Goal: Information Seeking & Learning: Find contact information

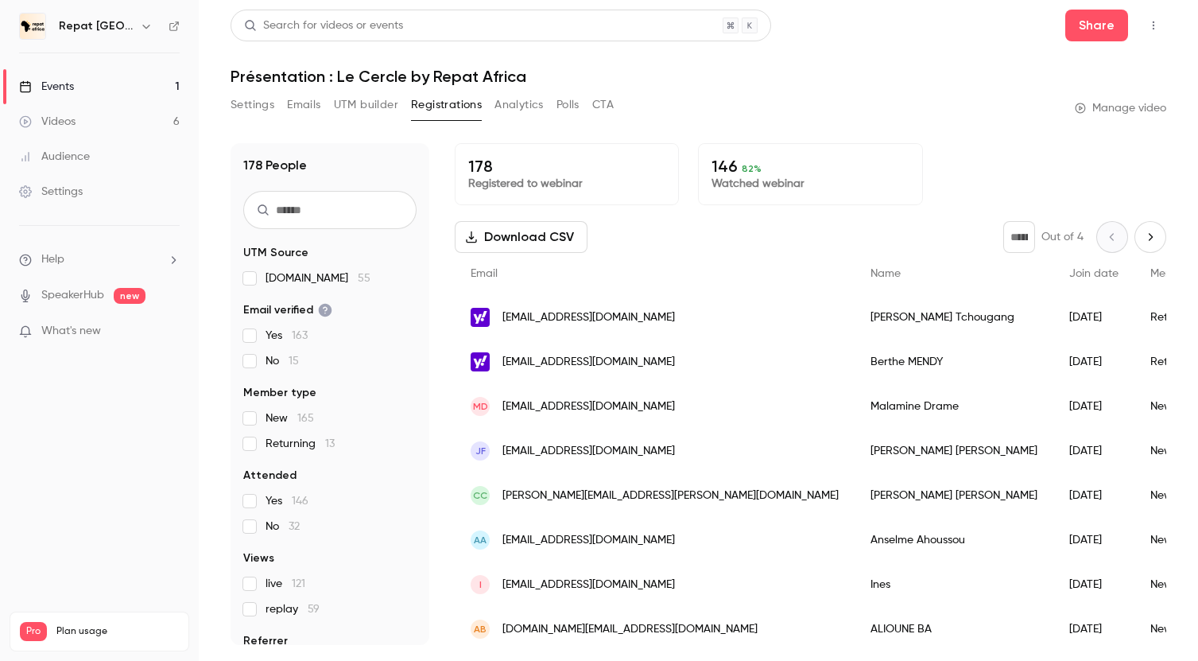
click at [70, 122] on div "Videos" at bounding box center [47, 122] width 56 height 16
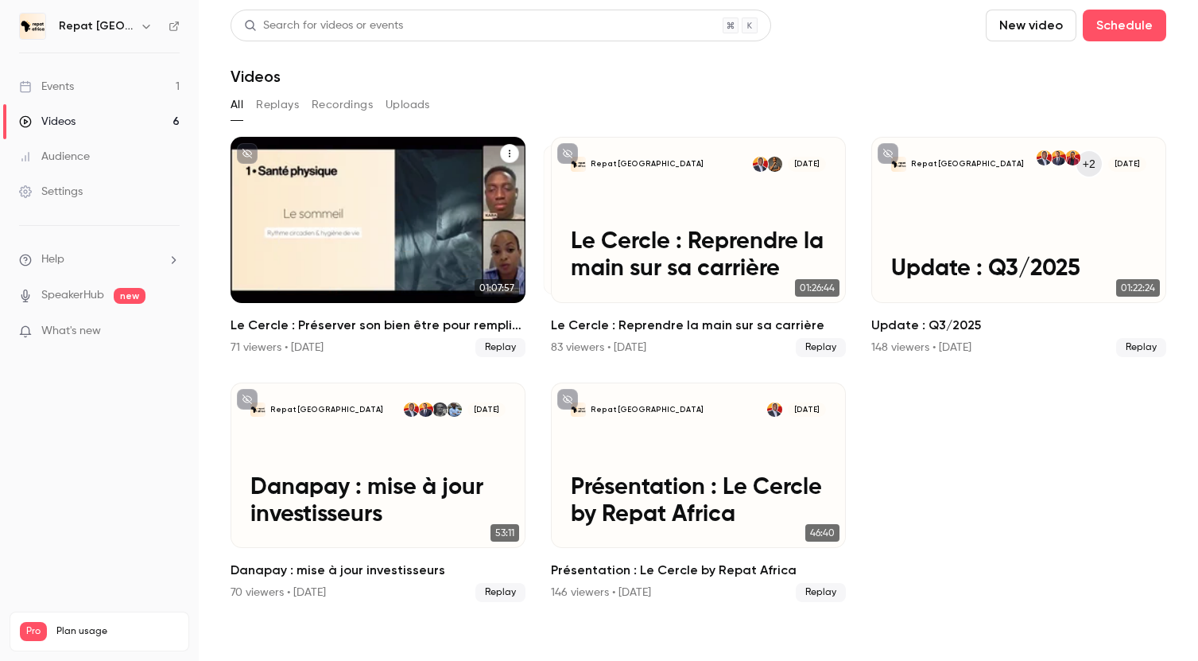
click at [305, 339] on div "71 viewers • [DATE]" at bounding box center [277, 347] width 93 height 16
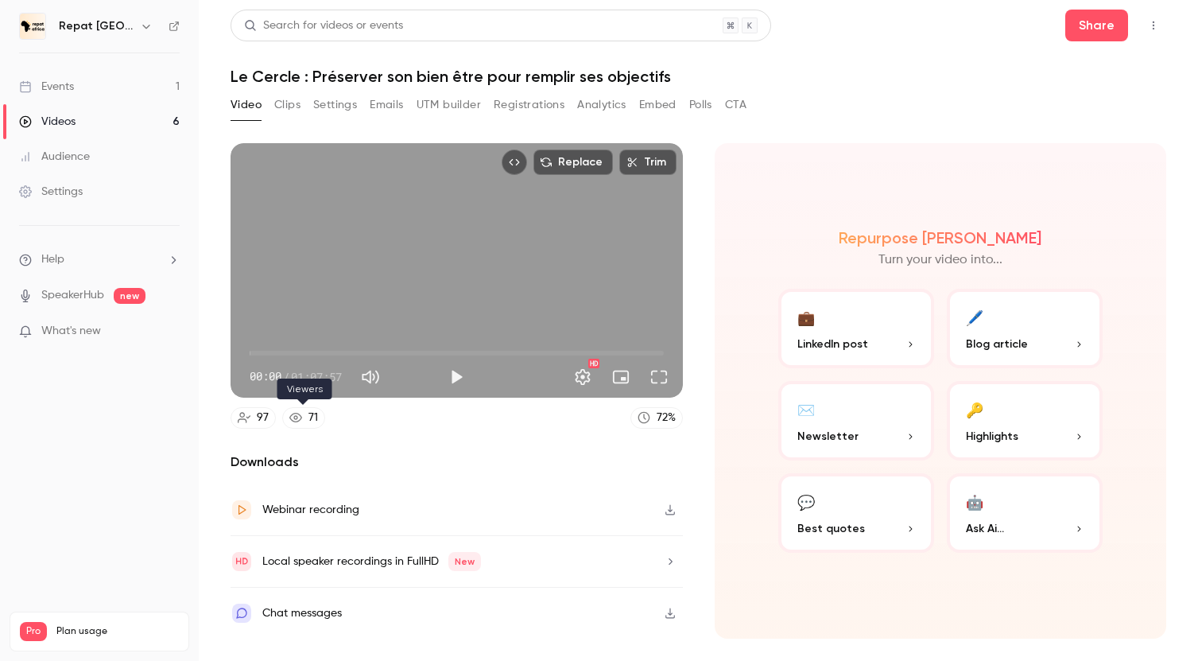
click at [308, 413] on div "71" at bounding box center [313, 417] width 10 height 17
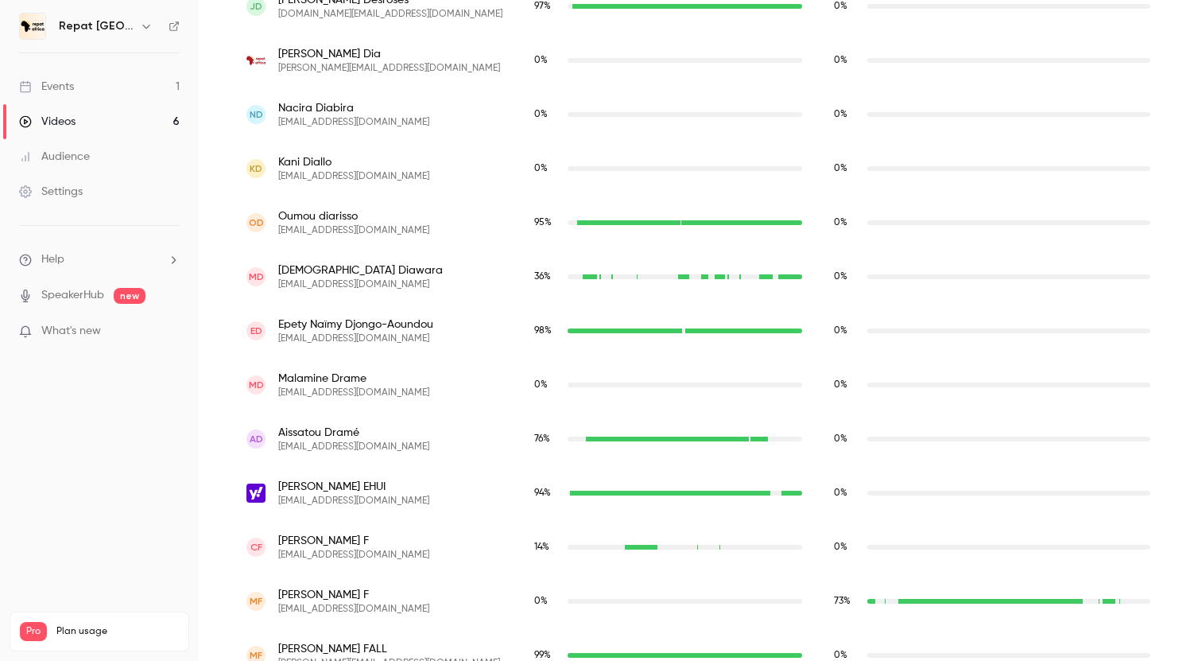
scroll to position [1767, 0]
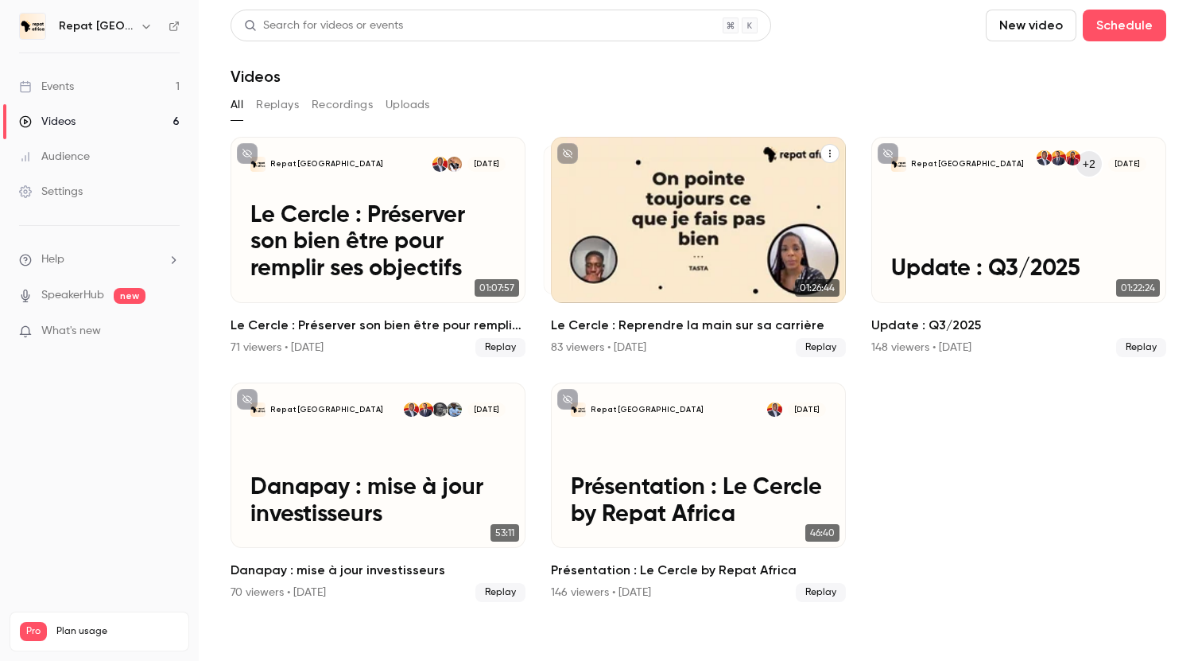
click at [618, 343] on div "83 viewers • [DATE]" at bounding box center [598, 347] width 95 height 16
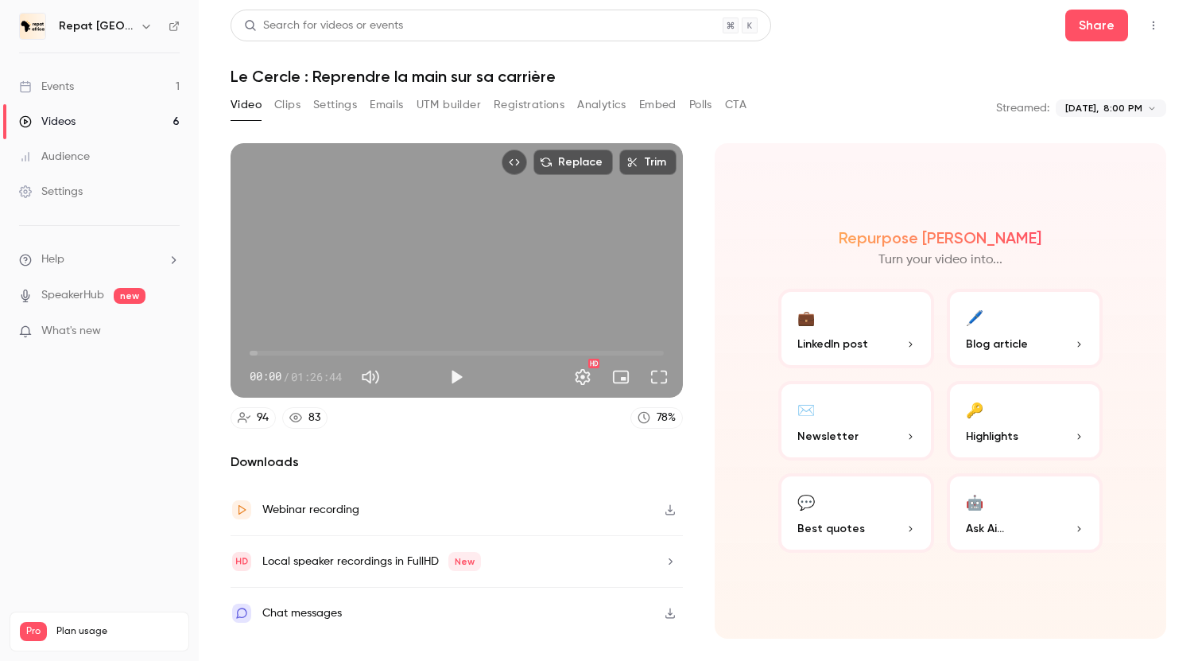
click at [302, 418] on link "83" at bounding box center [304, 417] width 45 height 21
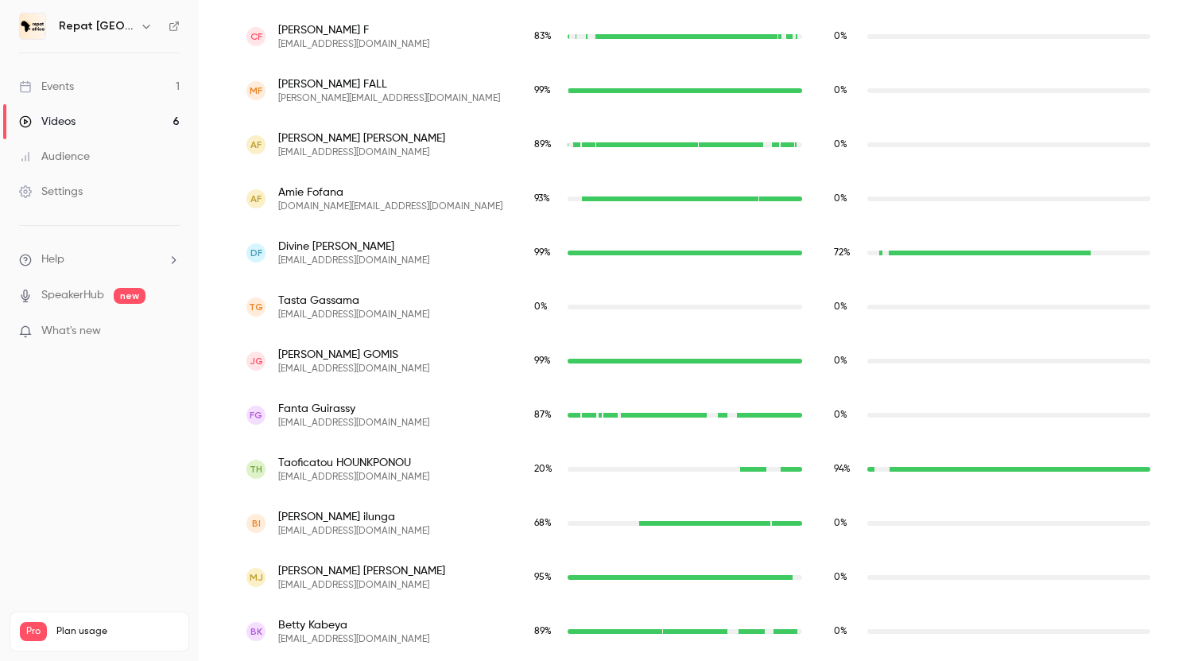
scroll to position [2254, 0]
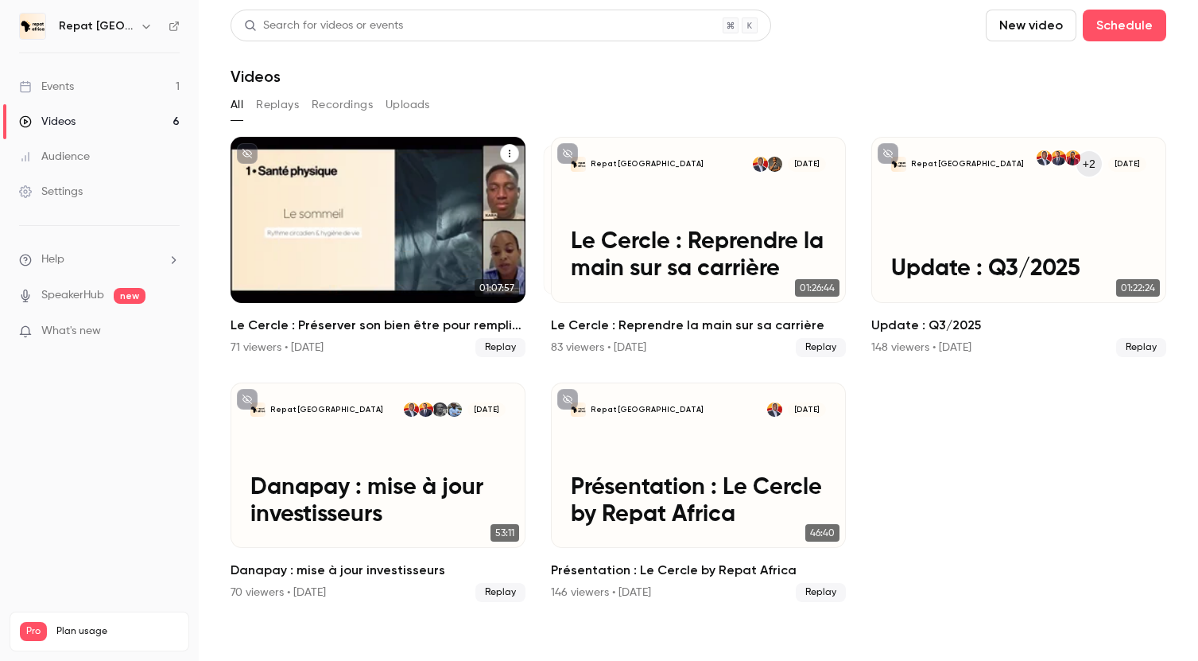
click at [318, 335] on div "Le Cercle : Préserver son bien être pour remplir ses objectifs 71 viewers • [DA…" at bounding box center [378, 336] width 295 height 41
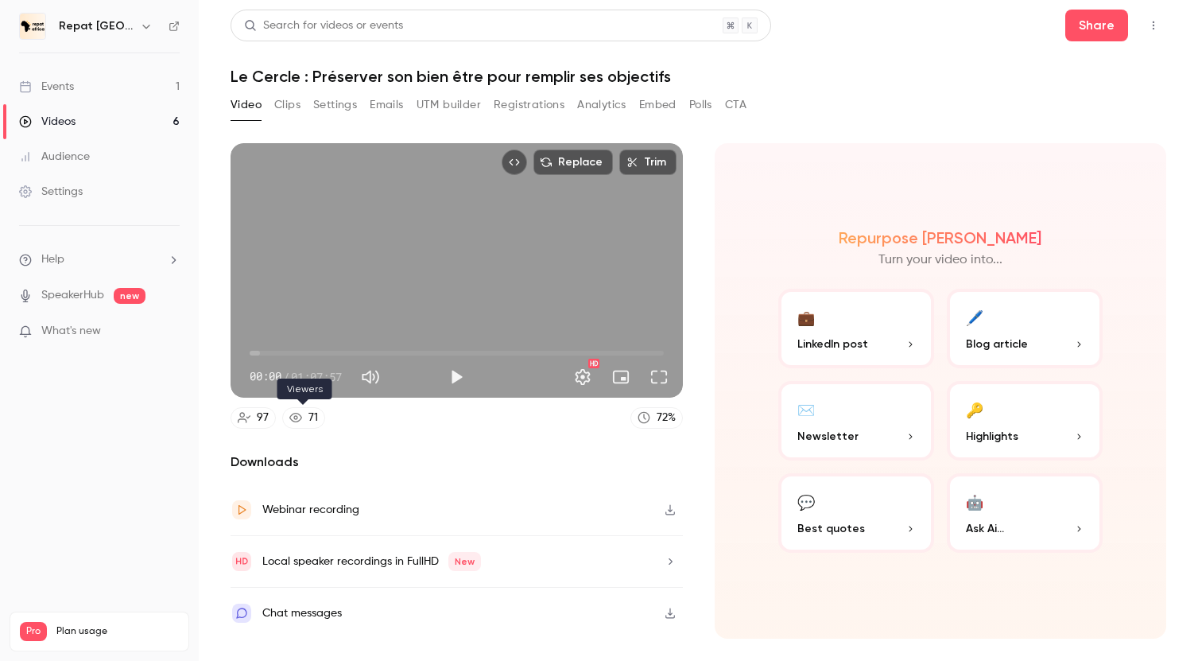
click at [301, 424] on link "71" at bounding box center [303, 417] width 43 height 21
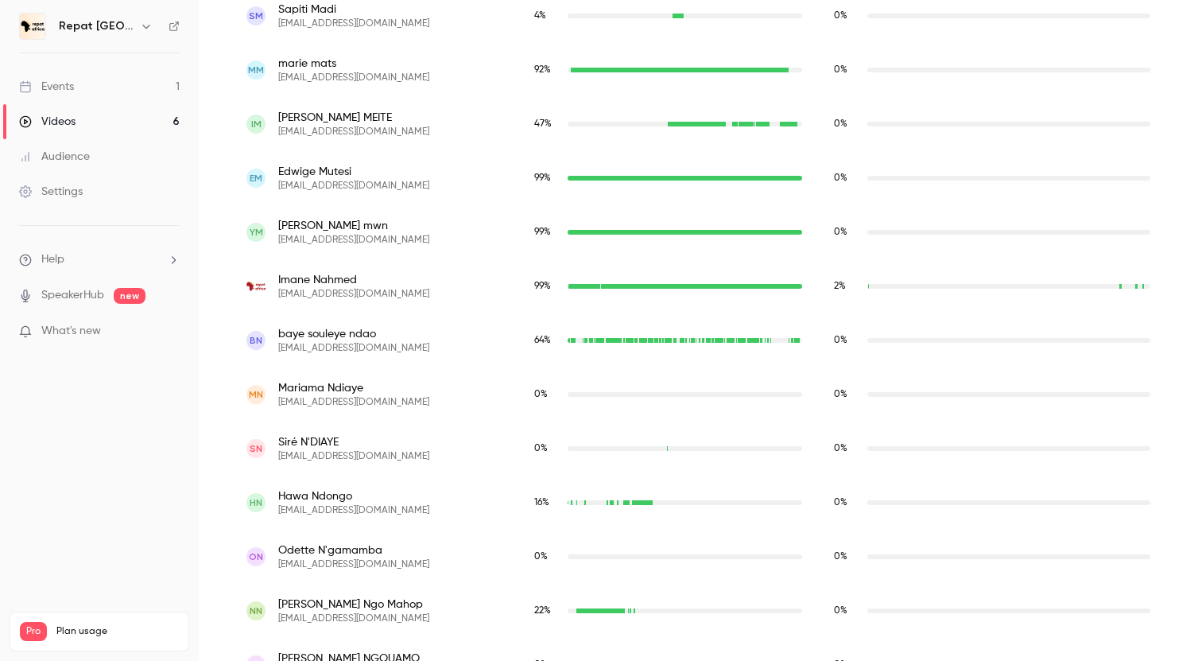
scroll to position [3641, 0]
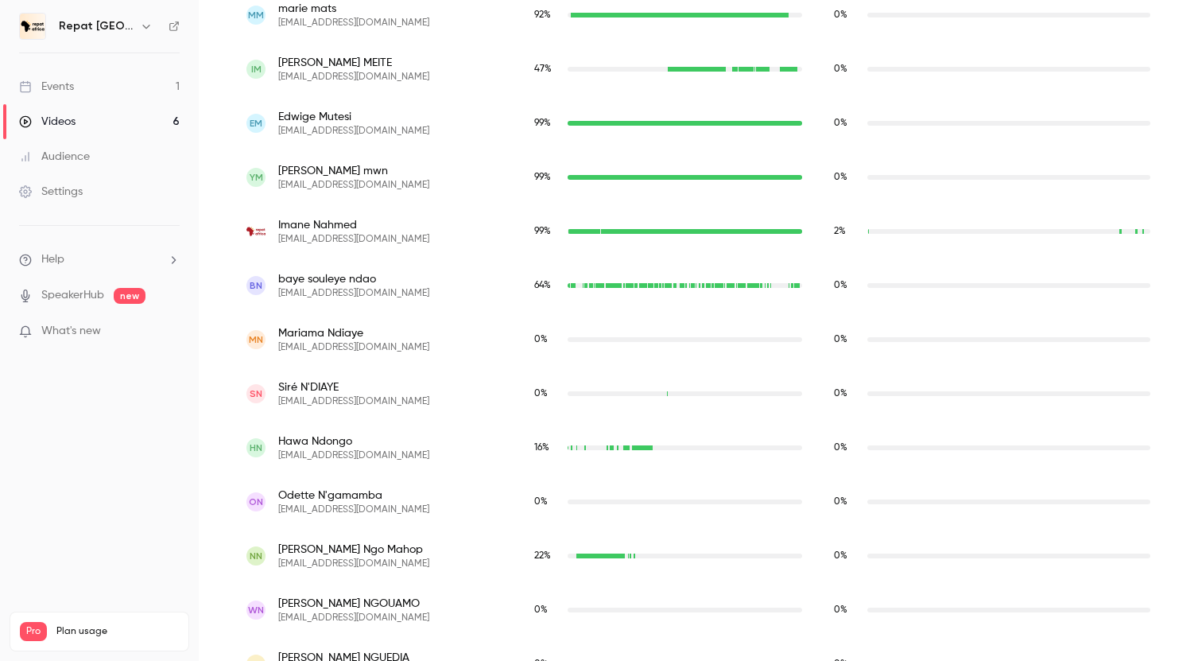
click at [97, 119] on link "Videos 6" at bounding box center [99, 121] width 199 height 35
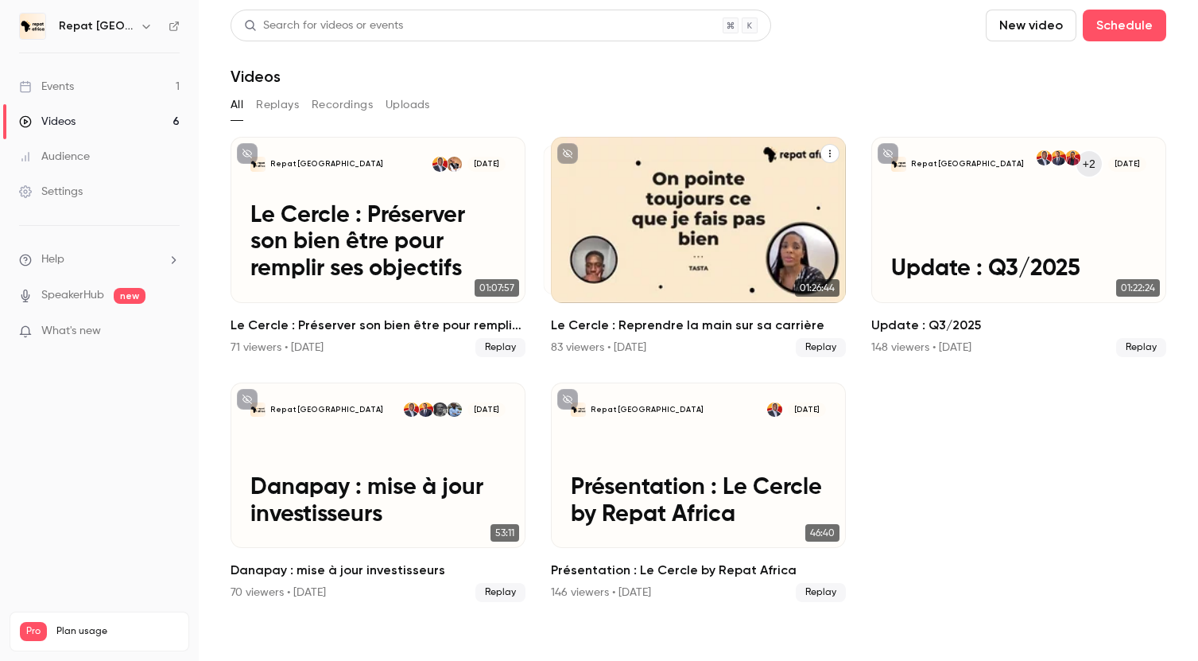
click at [563, 345] on div "83 viewers • [DATE]" at bounding box center [598, 347] width 95 height 16
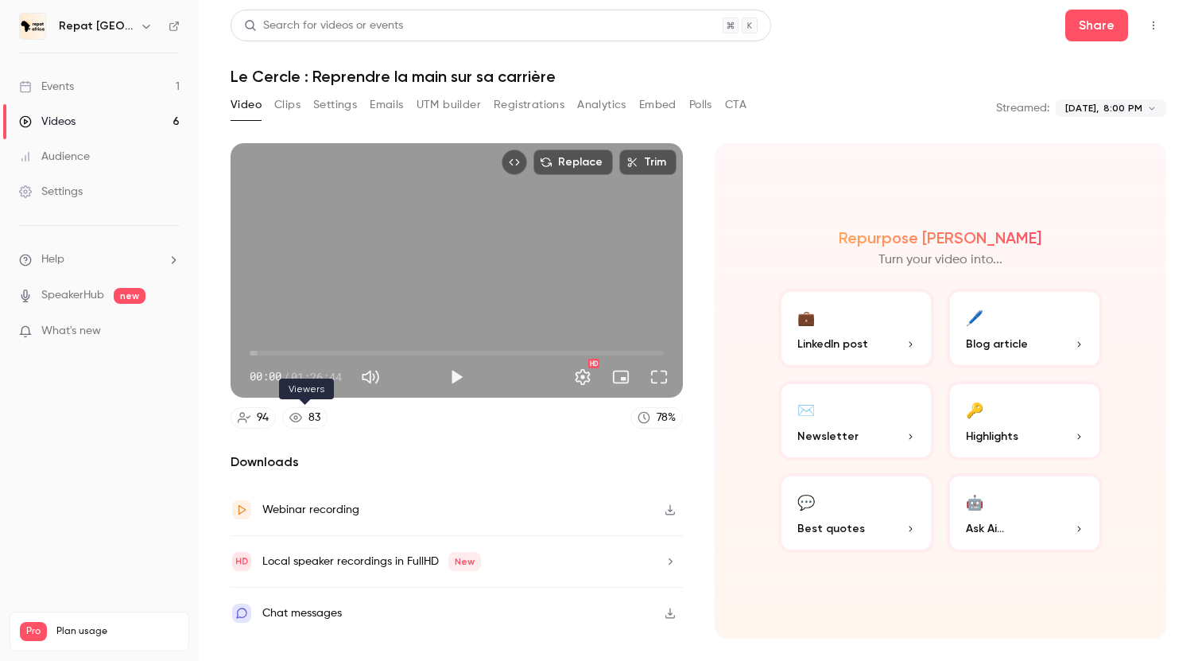
click at [294, 415] on icon at bounding box center [295, 417] width 13 height 13
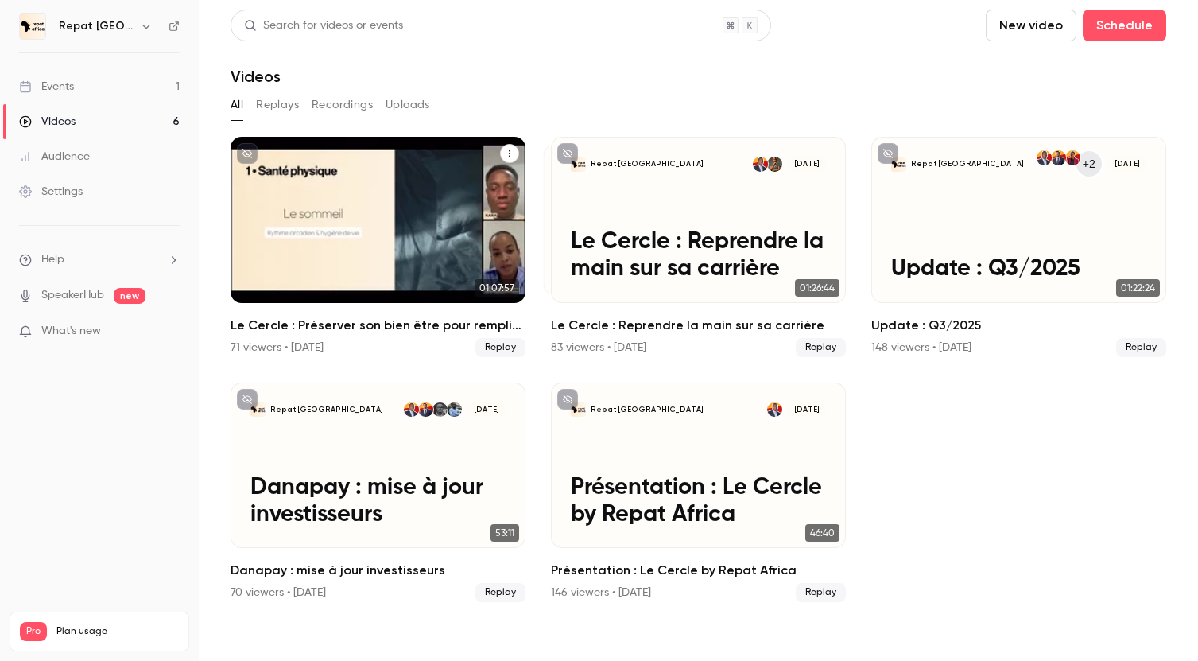
click at [285, 343] on div "71 viewers • [DATE]" at bounding box center [277, 347] width 93 height 16
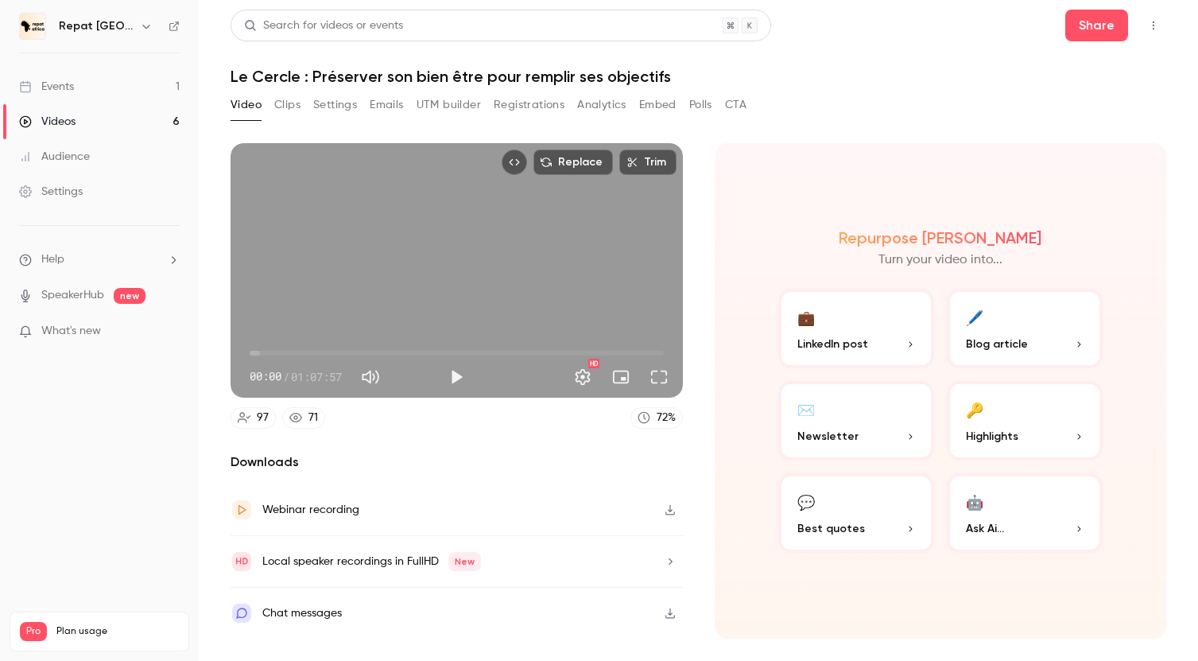
click at [302, 420] on link "71" at bounding box center [303, 417] width 43 height 21
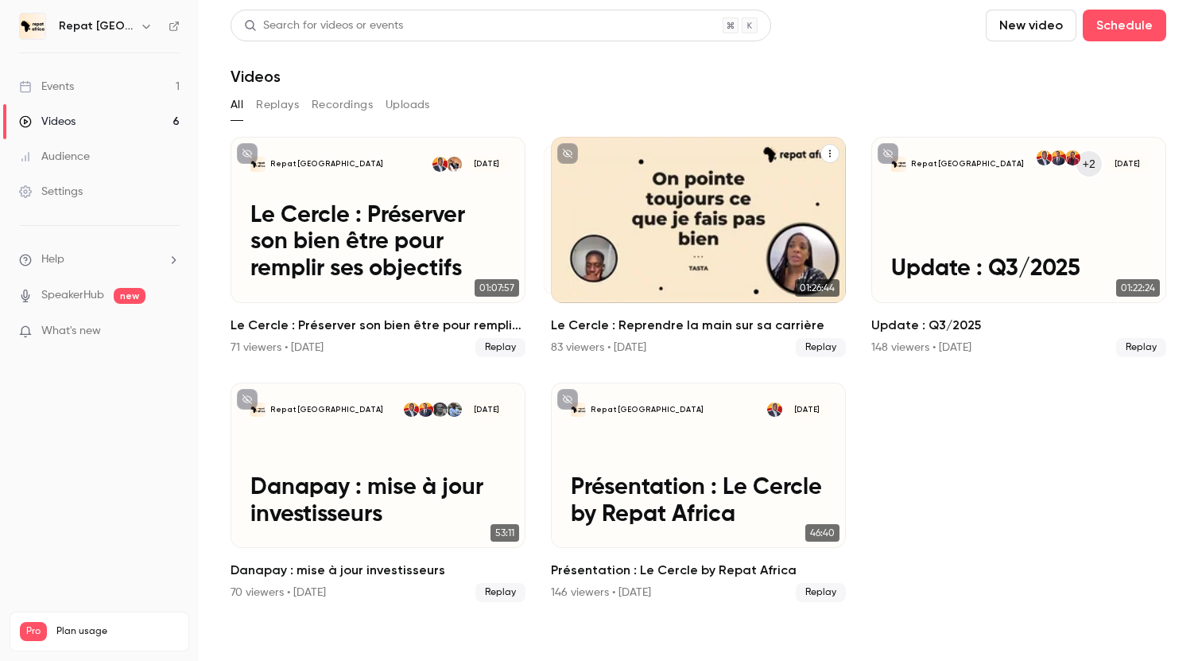
click at [593, 343] on div "83 viewers • [DATE]" at bounding box center [598, 347] width 95 height 16
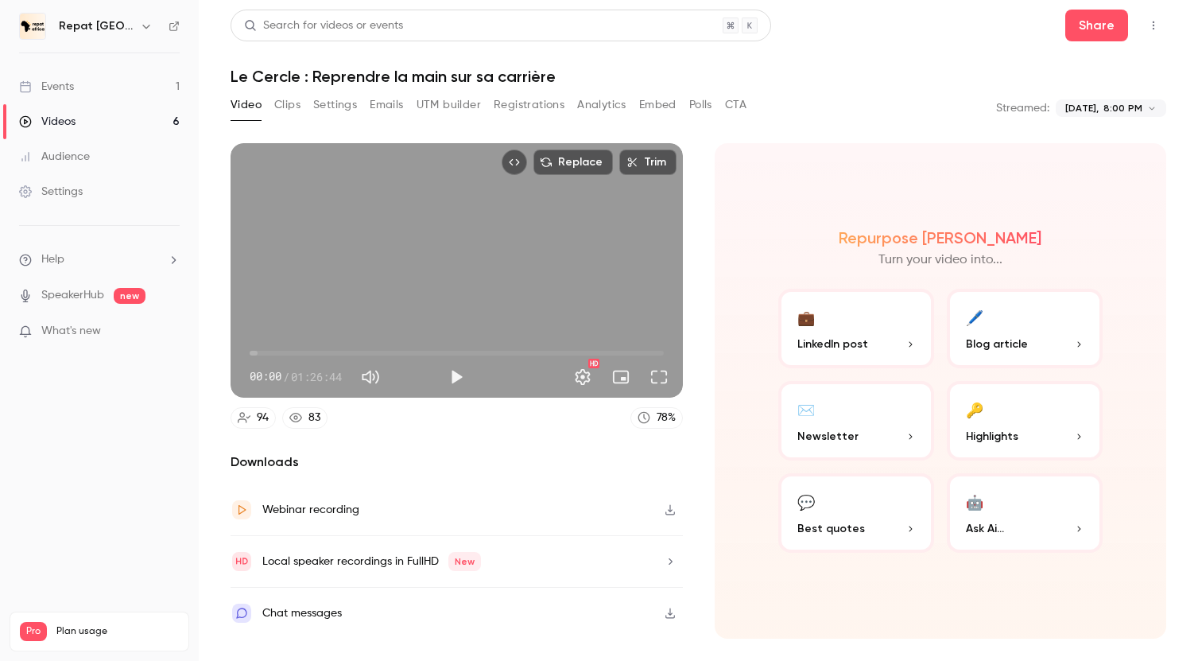
click at [299, 419] on icon at bounding box center [295, 417] width 13 height 13
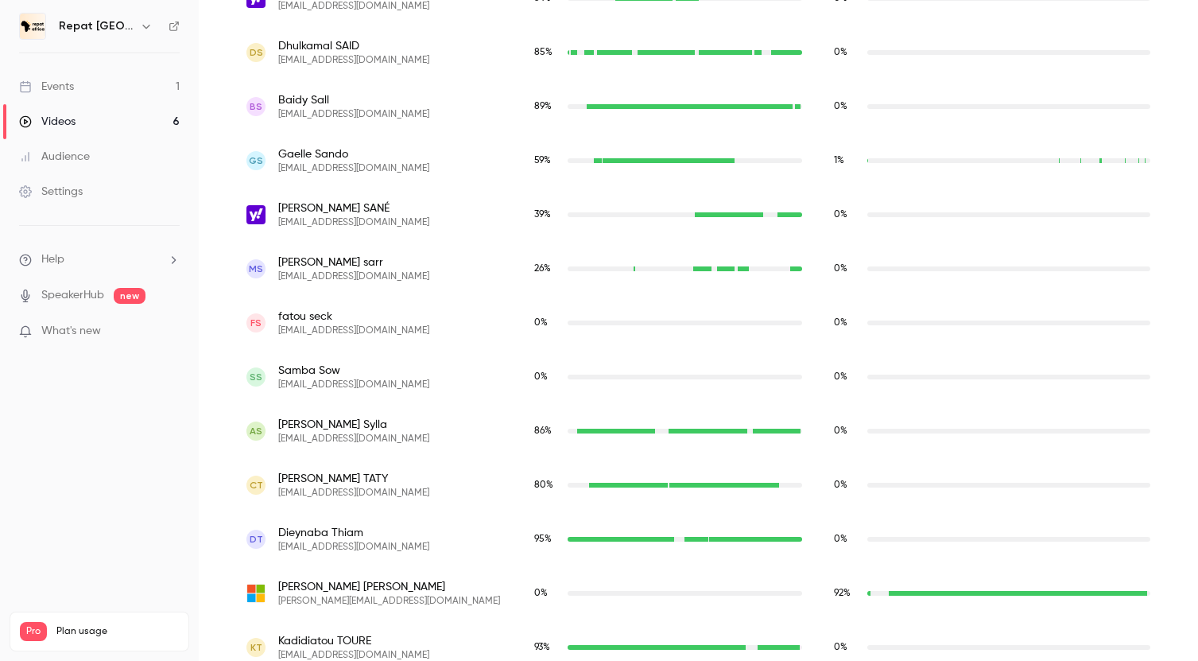
scroll to position [4755, 0]
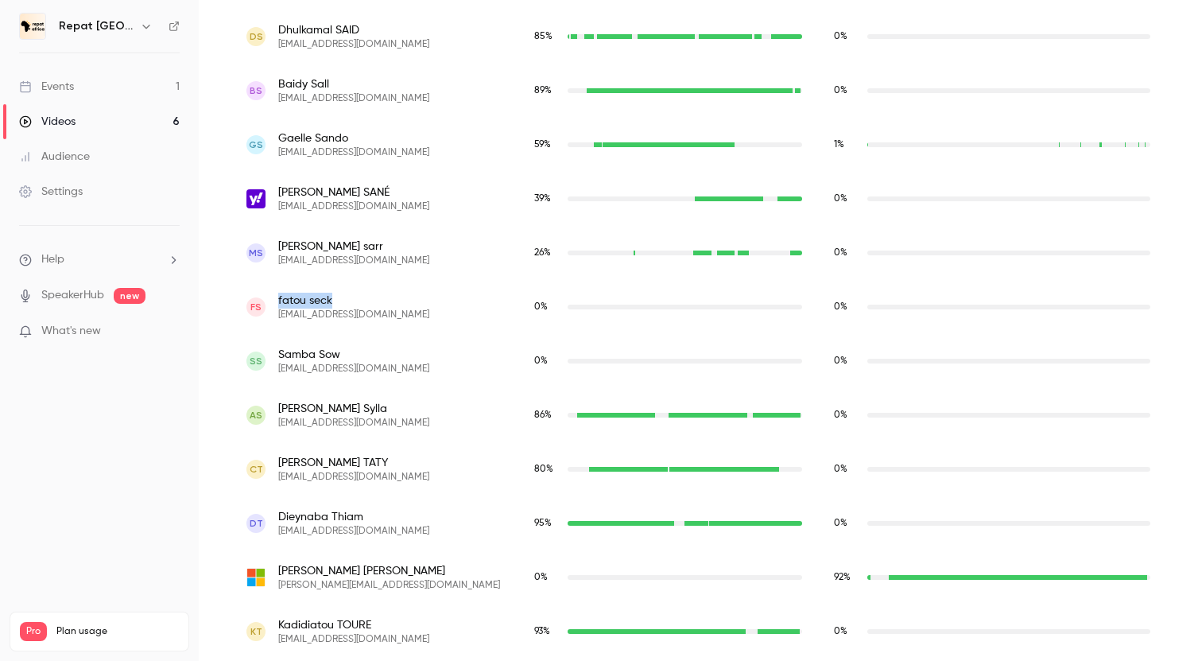
drag, startPoint x: 355, startPoint y: 303, endPoint x: 263, endPoint y: 303, distance: 91.4
click at [263, 303] on div "fs [PERSON_NAME] [EMAIL_ADDRESS][DOMAIN_NAME]" at bounding box center [374, 307] width 256 height 29
copy div "[PERSON_NAME]"
click at [97, 33] on h6 "Repat [GEOGRAPHIC_DATA]" at bounding box center [96, 26] width 75 height 16
click at [83, 121] on link "Videos 6" at bounding box center [99, 121] width 199 height 35
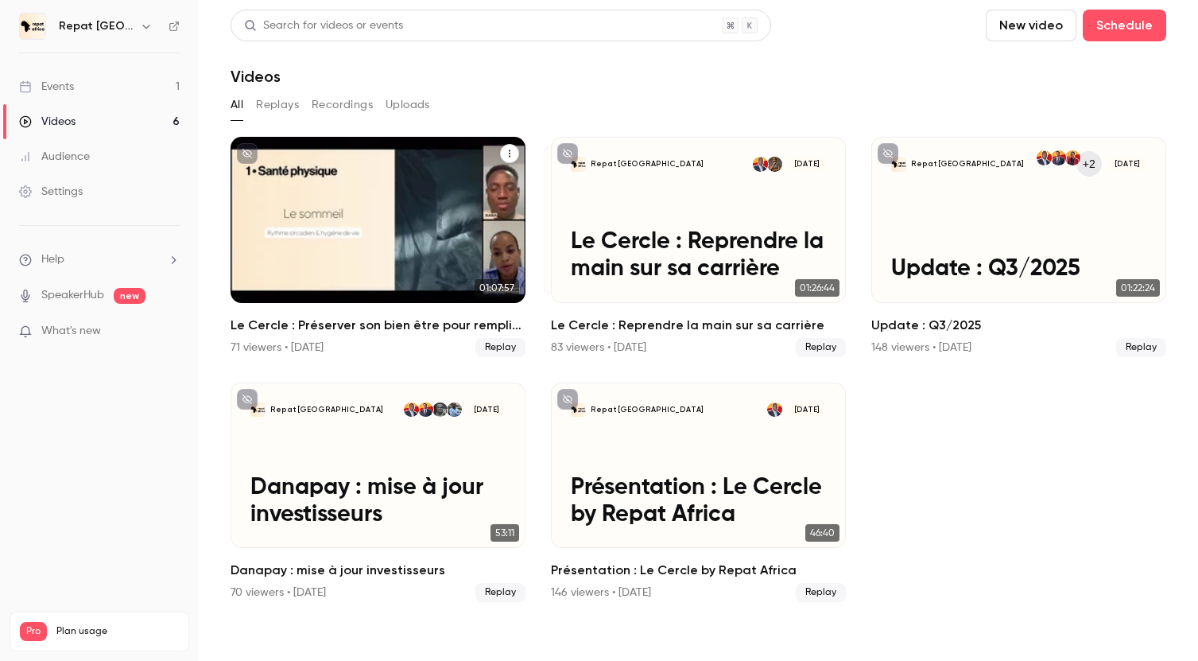
click at [328, 335] on div "Le Cercle : Préserver son bien être pour remplir ses objectifs 71 viewers • [DA…" at bounding box center [378, 336] width 295 height 41
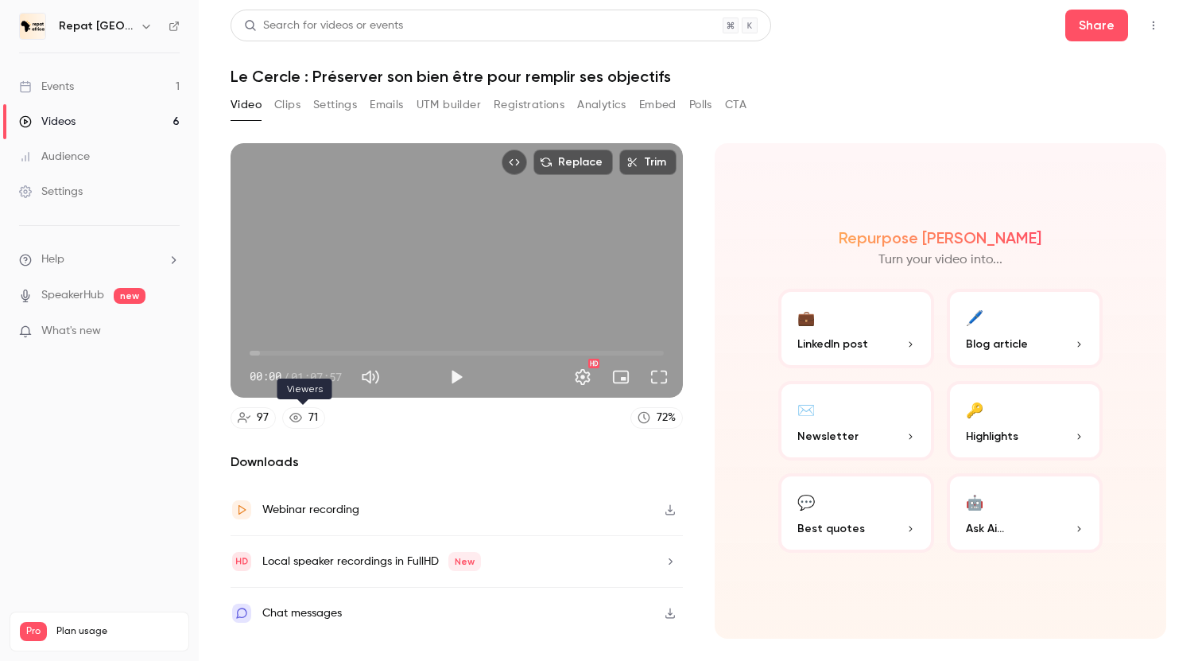
click at [321, 417] on link "71" at bounding box center [303, 417] width 43 height 21
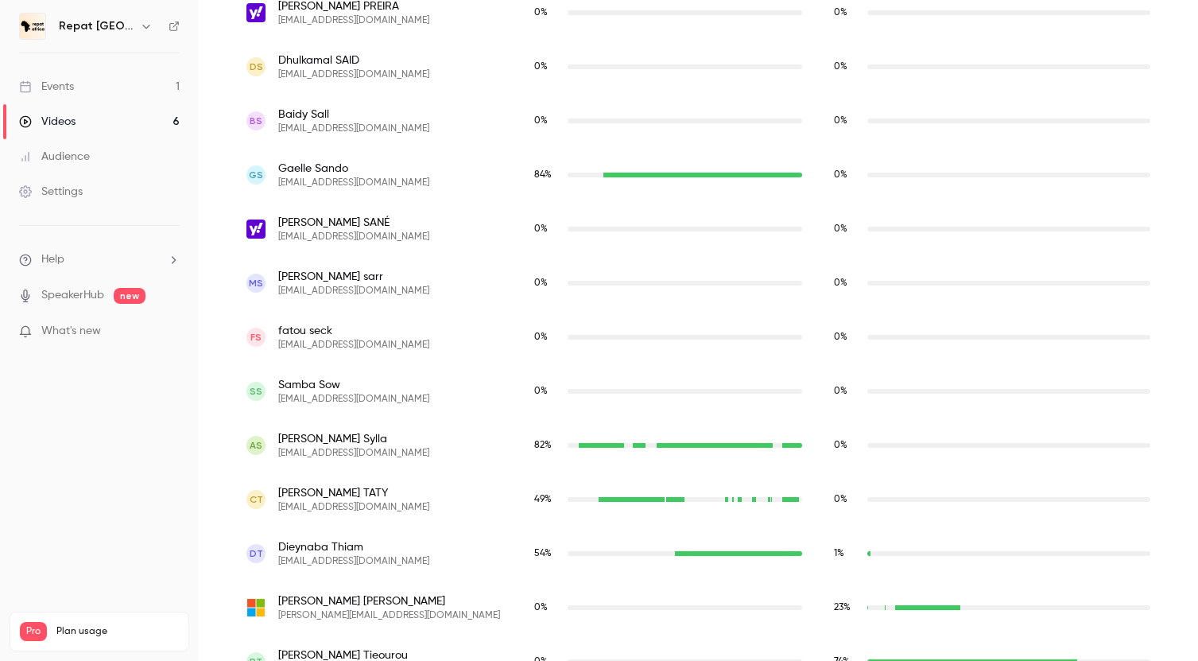
scroll to position [4910, 0]
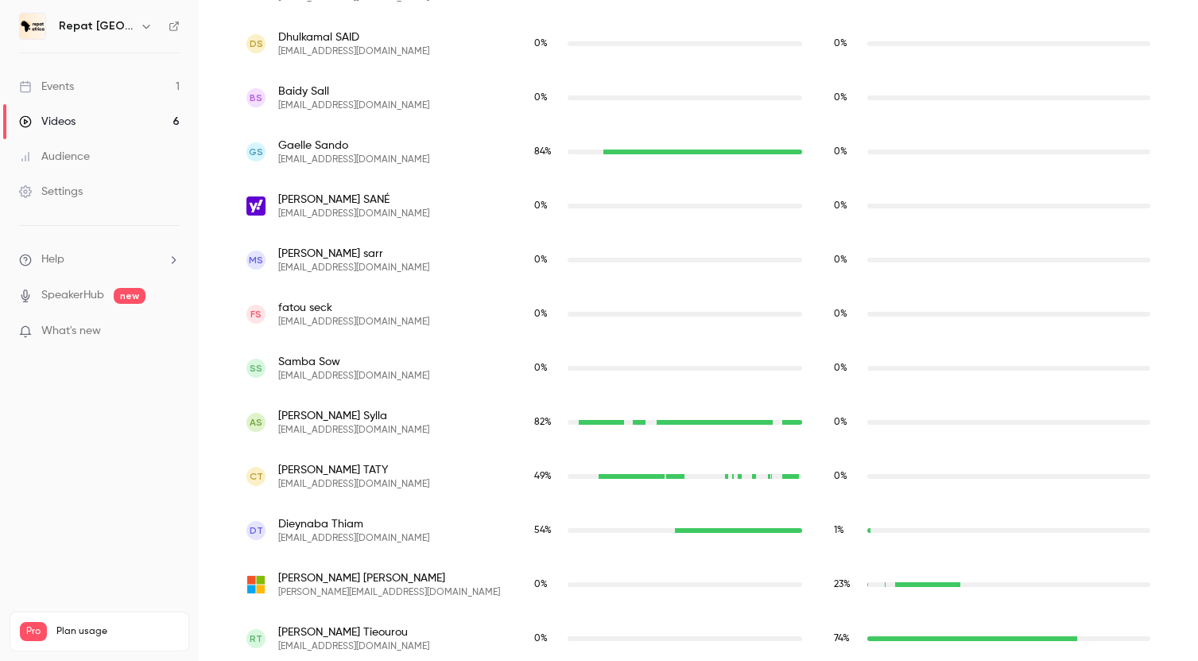
click at [60, 124] on div "Videos" at bounding box center [47, 122] width 56 height 16
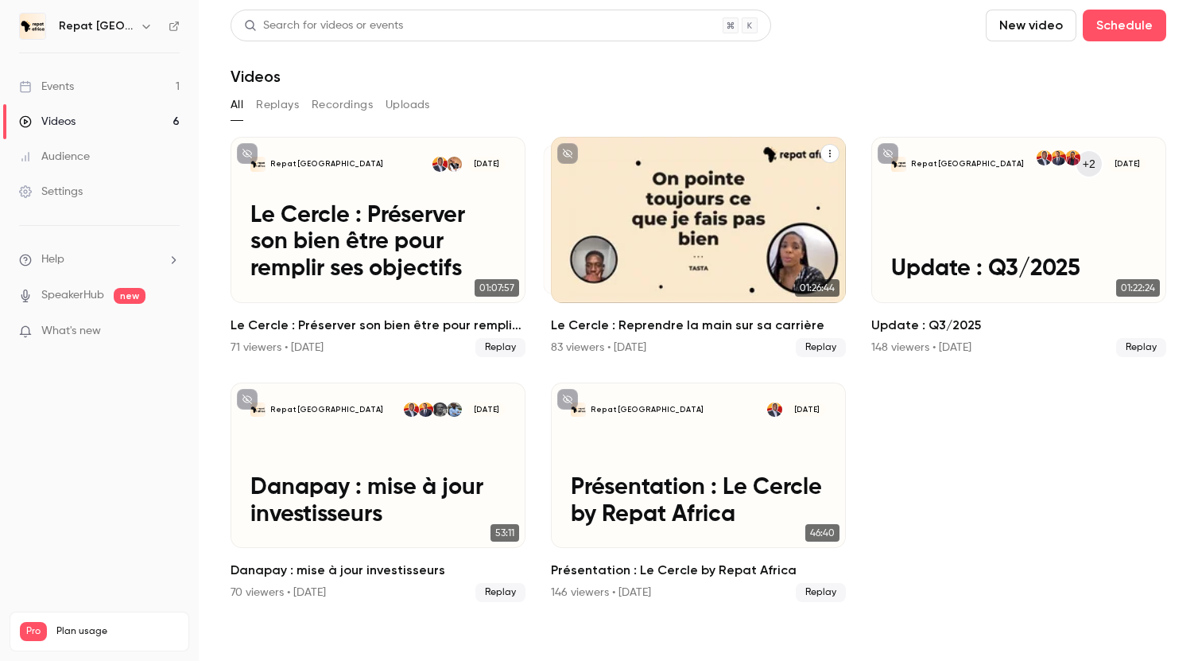
click at [719, 267] on p "Le Cercle : Reprendre la main sur sa carrière" at bounding box center [698, 255] width 255 height 53
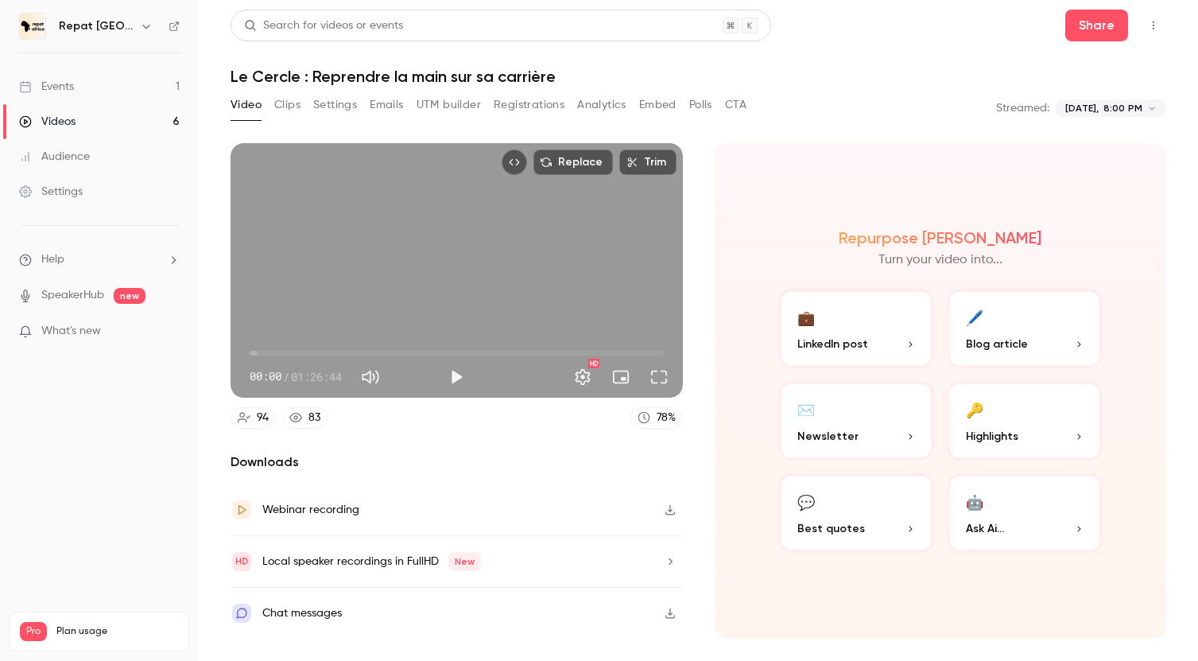
click at [304, 421] on link "83" at bounding box center [304, 417] width 45 height 21
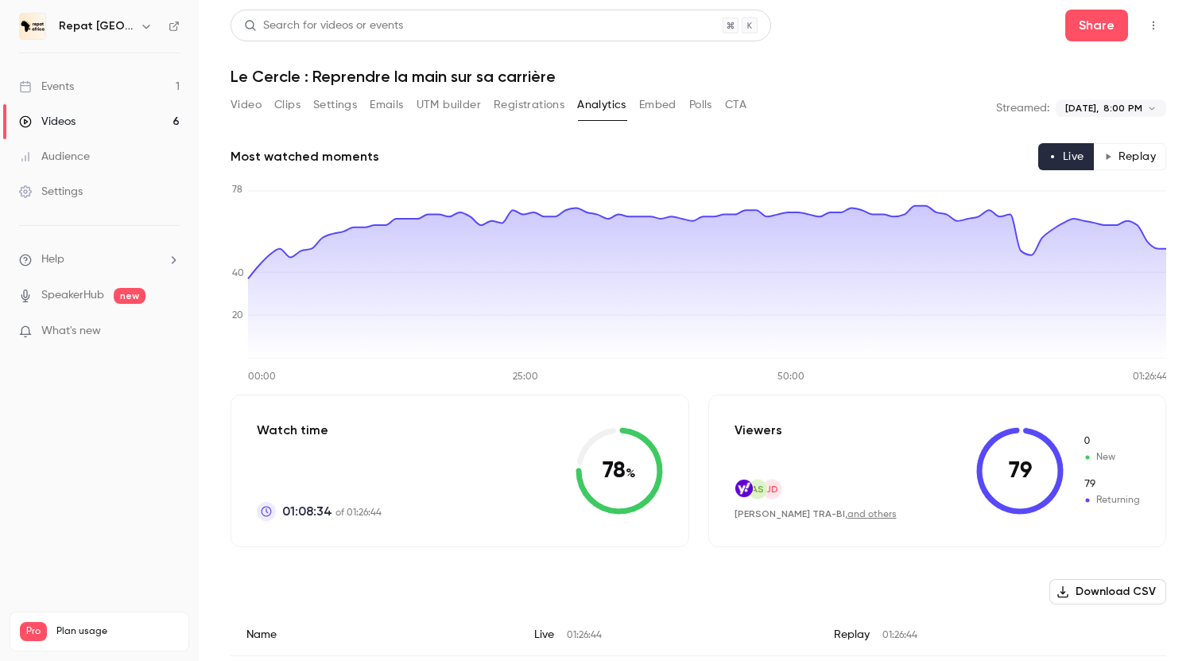
scroll to position [4778, 0]
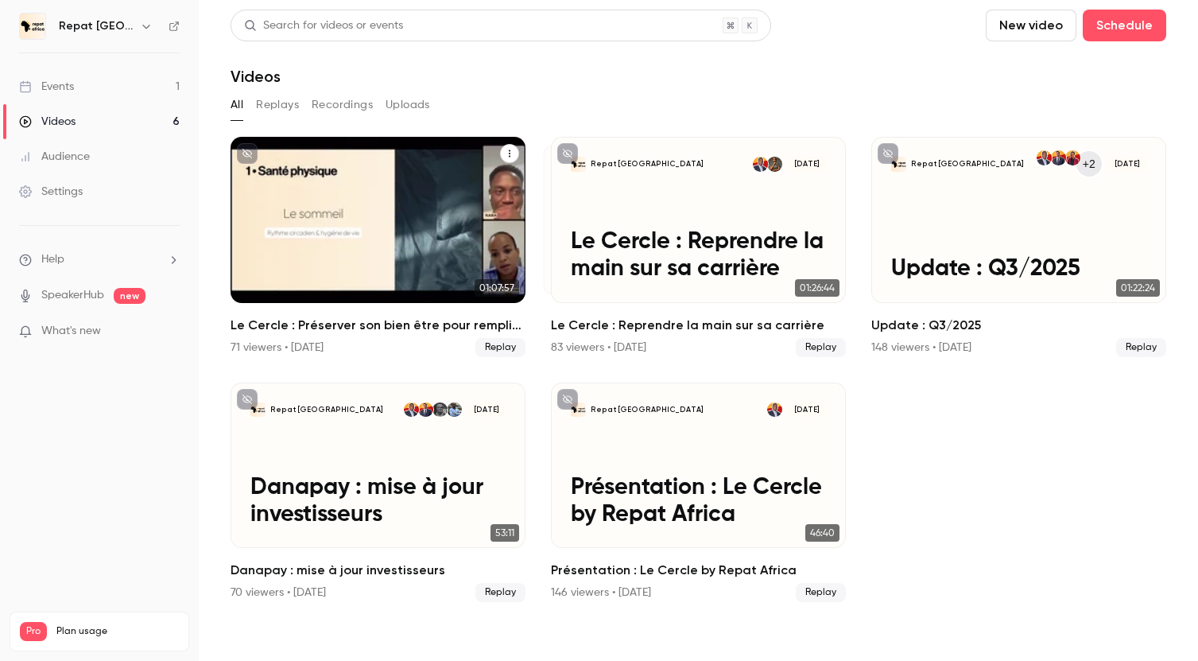
click at [277, 347] on div "71 viewers • [DATE]" at bounding box center [277, 347] width 93 height 16
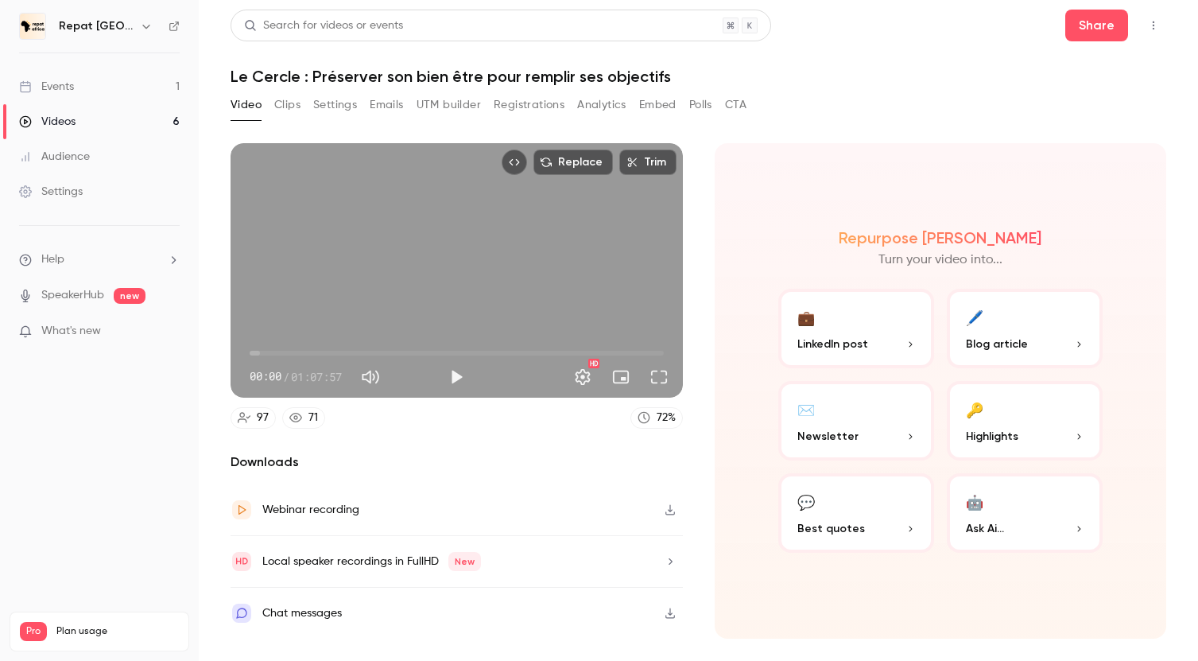
click at [309, 428] on link "71" at bounding box center [303, 417] width 43 height 21
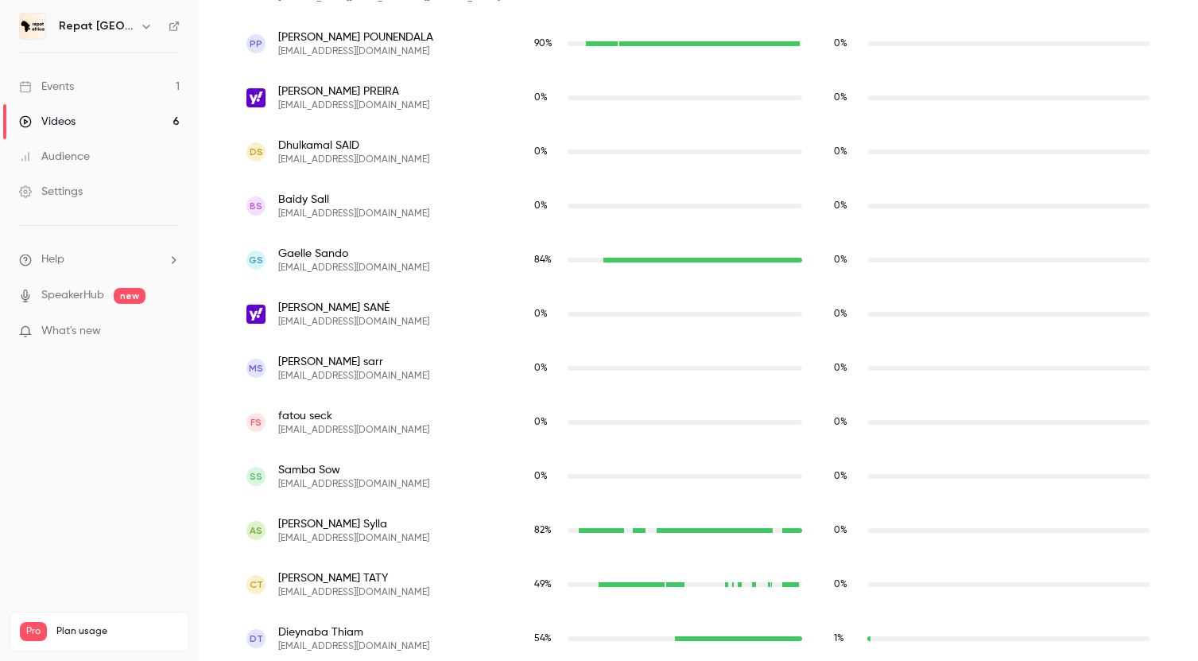
scroll to position [4902, 0]
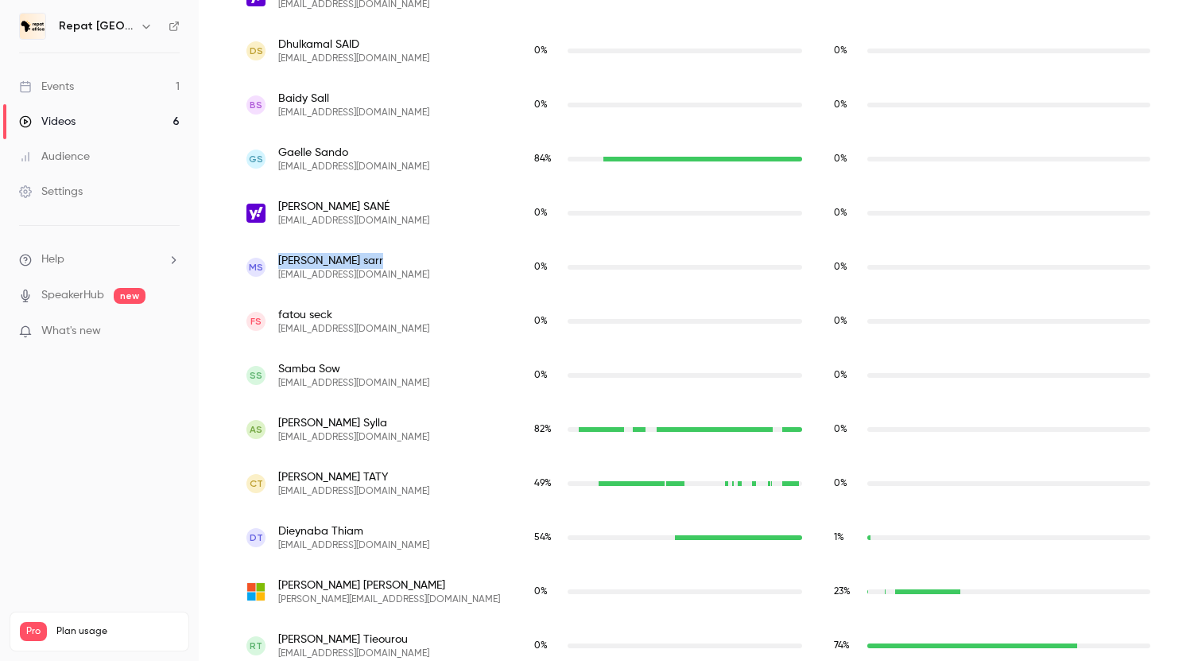
drag, startPoint x: 359, startPoint y: 258, endPoint x: 273, endPoint y: 262, distance: 86.7
click at [273, 262] on div "ms [PERSON_NAME] [PERSON_NAME][EMAIL_ADDRESS][DOMAIN_NAME]" at bounding box center [374, 267] width 256 height 29
copy span "[PERSON_NAME]"
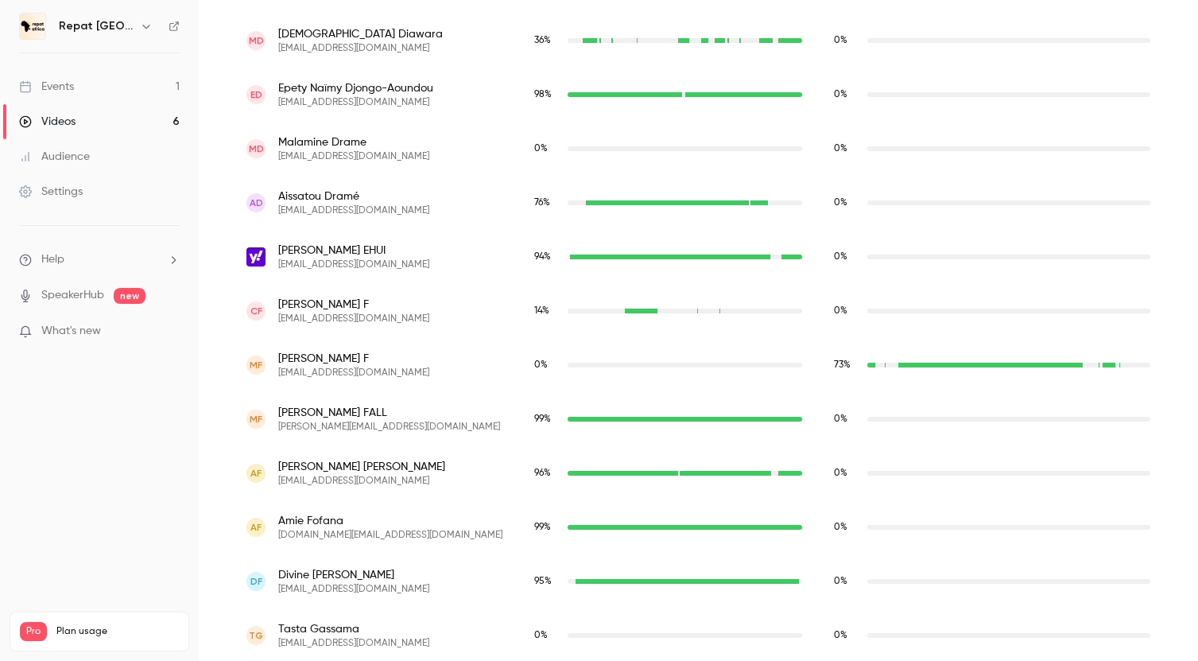
scroll to position [0, 0]
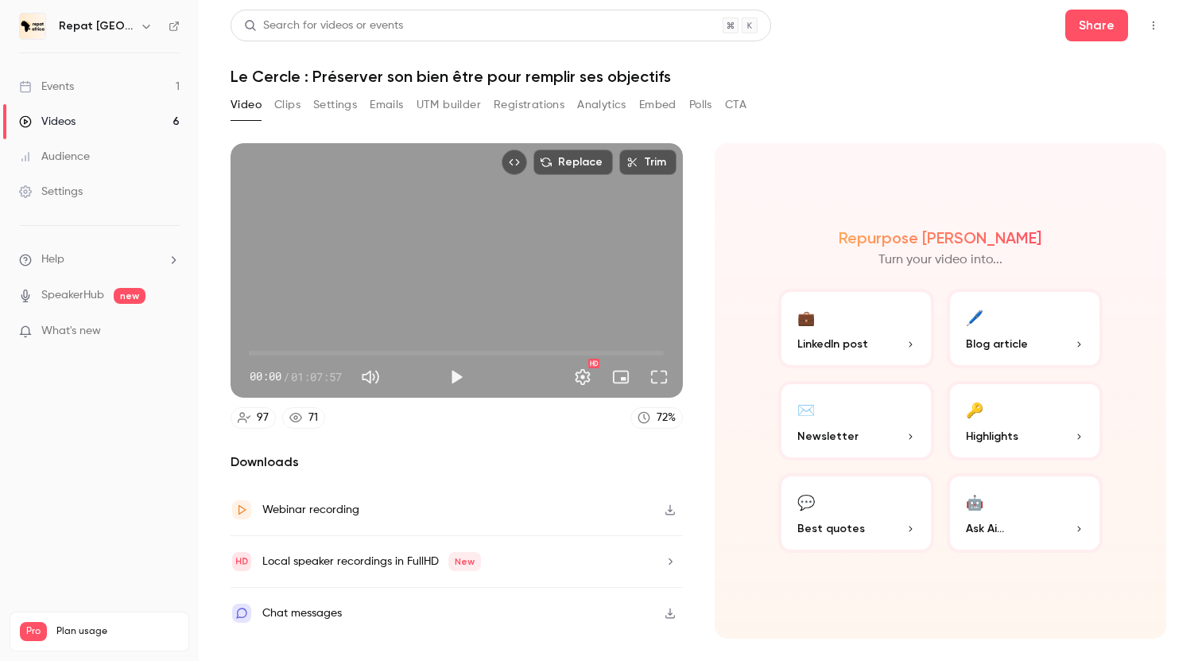
click at [91, 109] on link "Videos 6" at bounding box center [99, 121] width 199 height 35
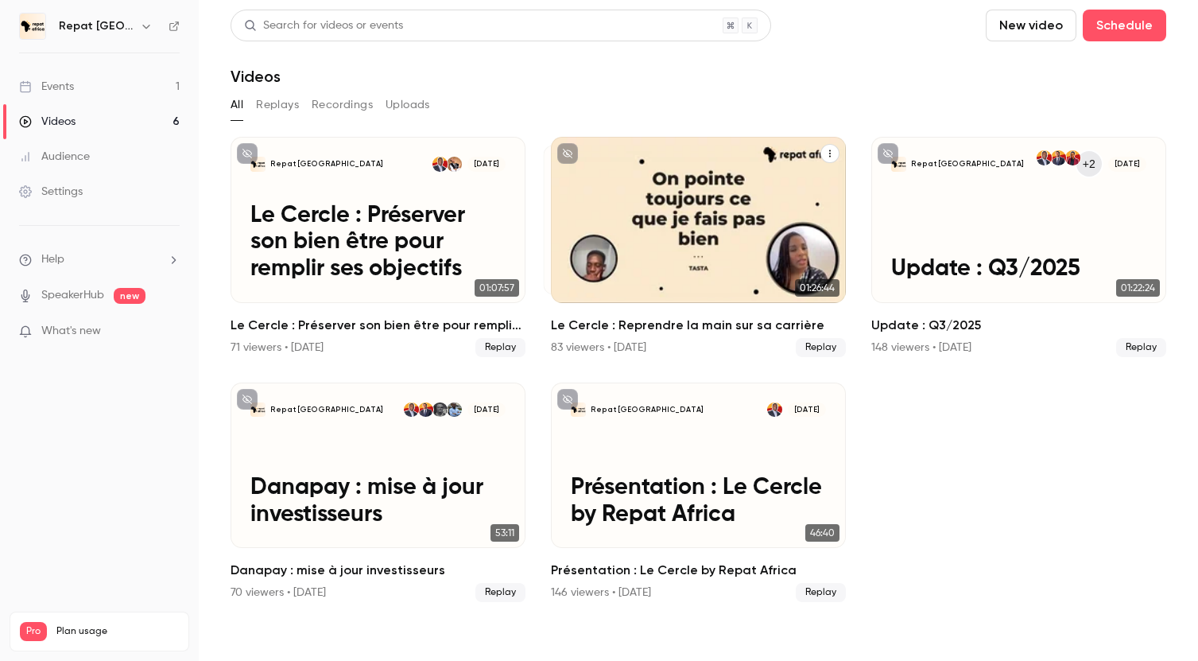
click at [603, 328] on h2 "Le Cercle : Reprendre la main sur sa carrière" at bounding box center [698, 325] width 295 height 19
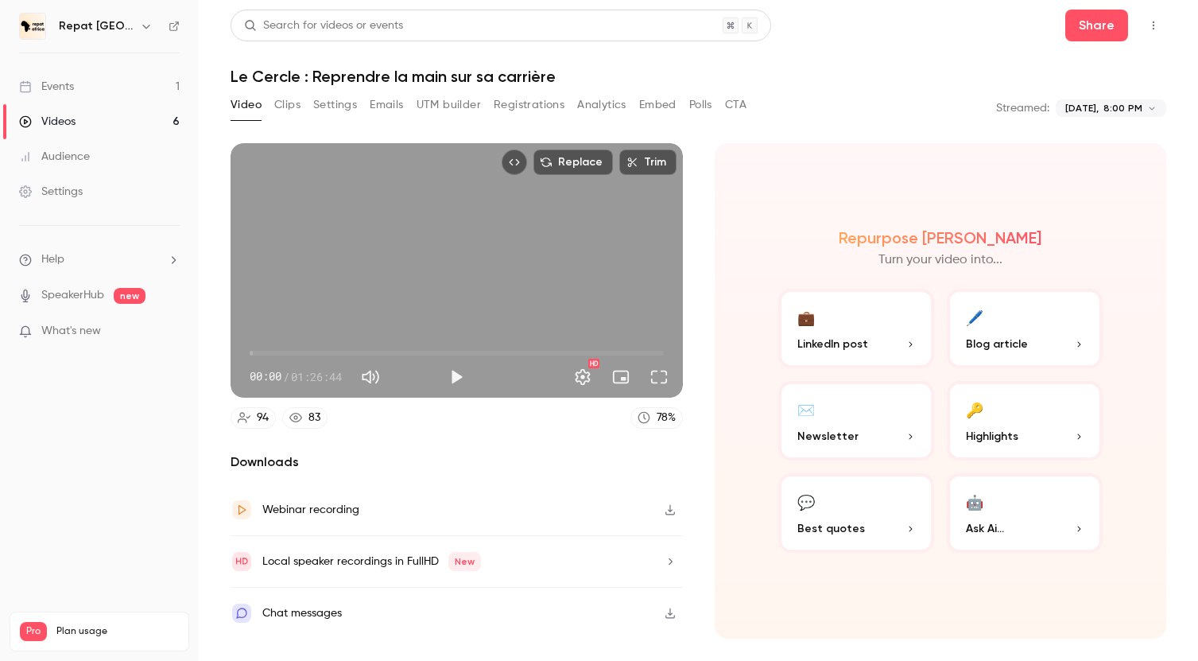
click at [318, 419] on div "83" at bounding box center [314, 417] width 12 height 17
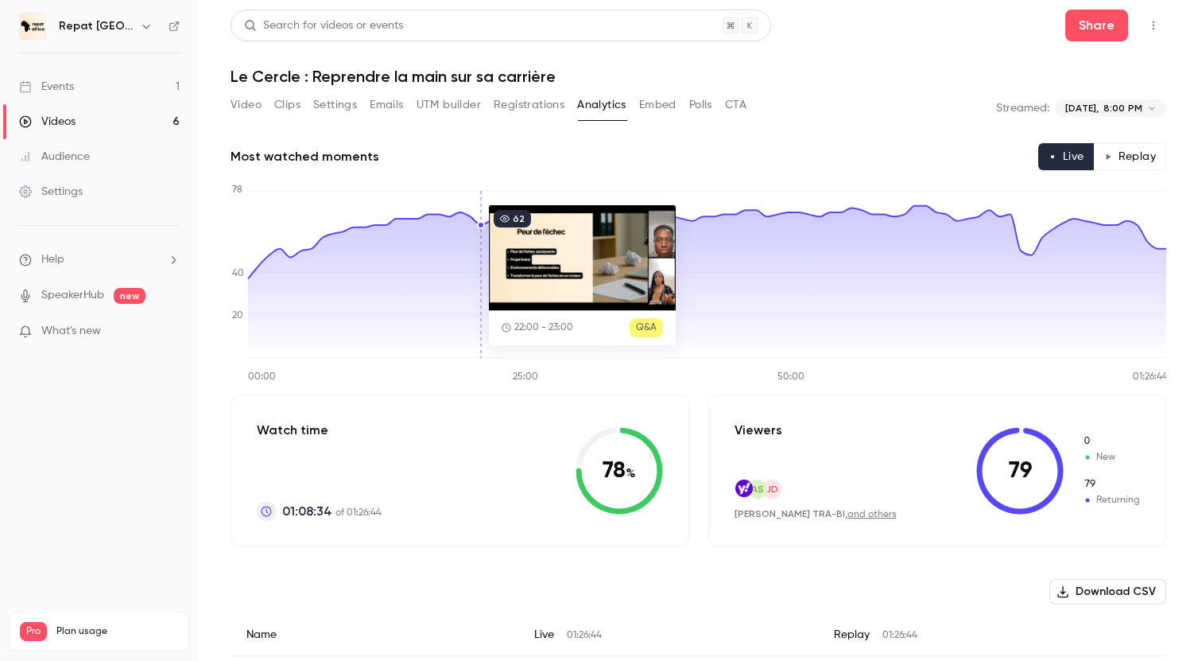
scroll to position [4670, 0]
